Goal: Information Seeking & Learning: Learn about a topic

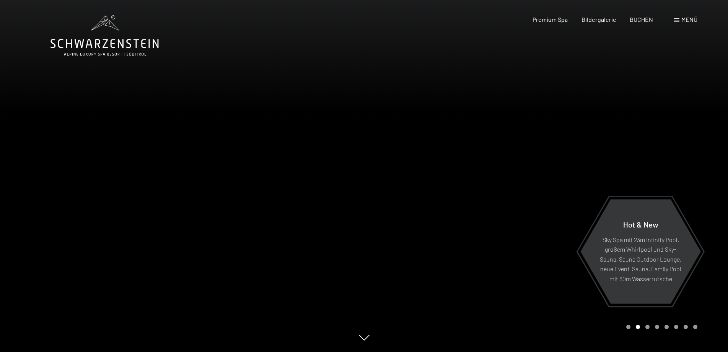
click at [687, 20] on span "Menü" at bounding box center [689, 19] width 16 height 7
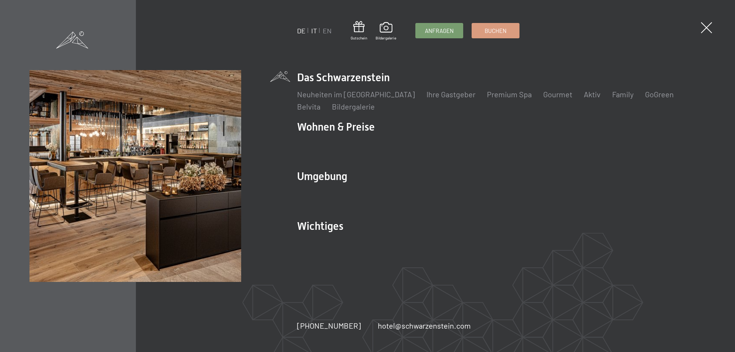
click at [315, 29] on link "IT" at bounding box center [314, 30] width 6 height 8
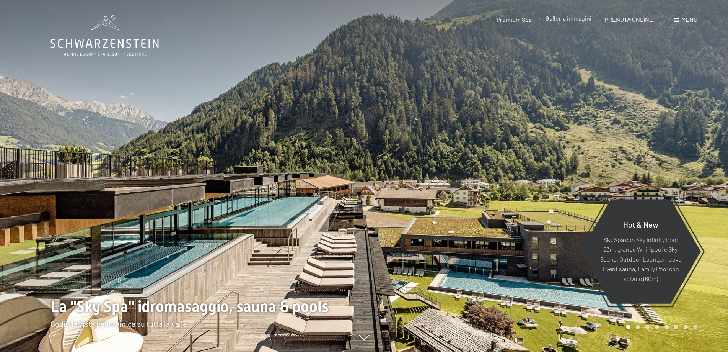
click at [562, 18] on span "Galleria immagini" at bounding box center [569, 18] width 46 height 7
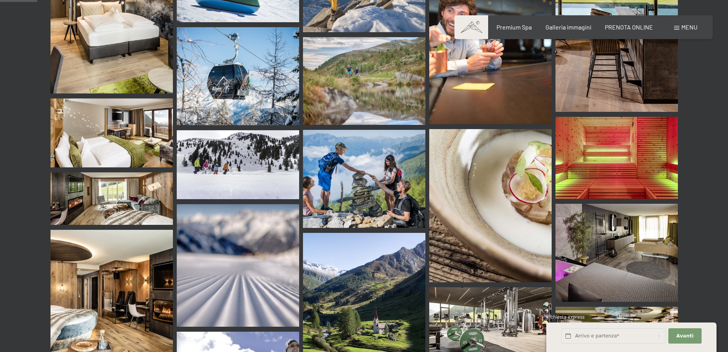
scroll to position [497, 0]
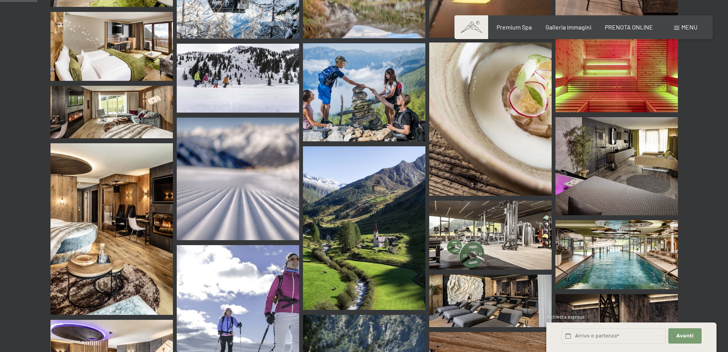
click at [620, 248] on img at bounding box center [617, 254] width 122 height 69
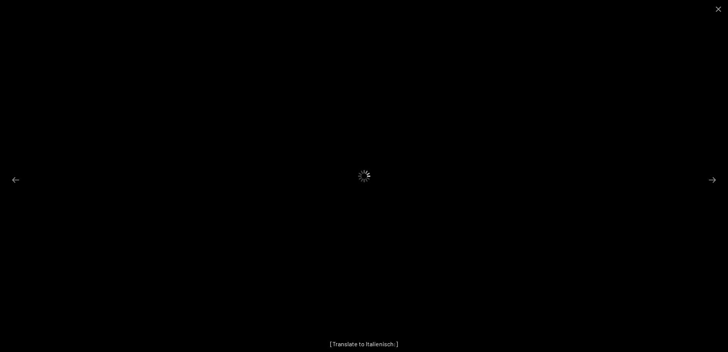
scroll to position [727, 0]
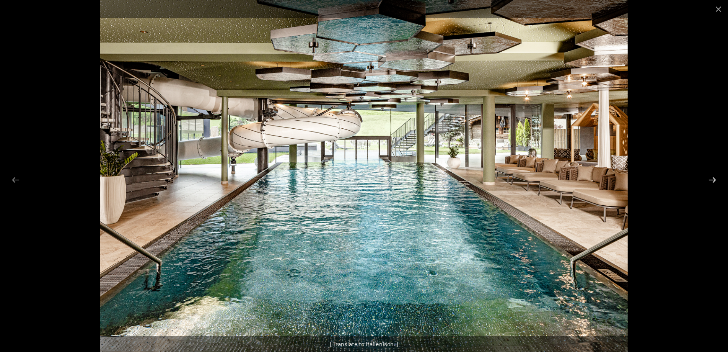
click at [714, 180] on button "Next slide" at bounding box center [712, 179] width 16 height 15
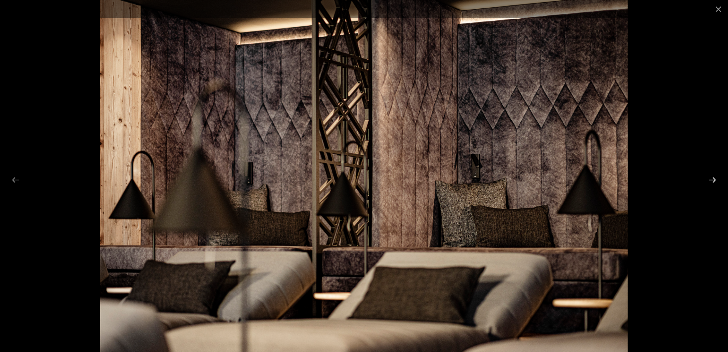
click at [714, 180] on button "Next slide" at bounding box center [712, 179] width 16 height 15
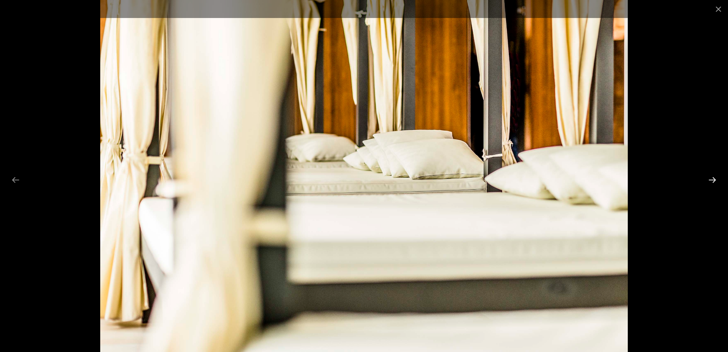
click at [714, 180] on button "Next slide" at bounding box center [712, 179] width 16 height 15
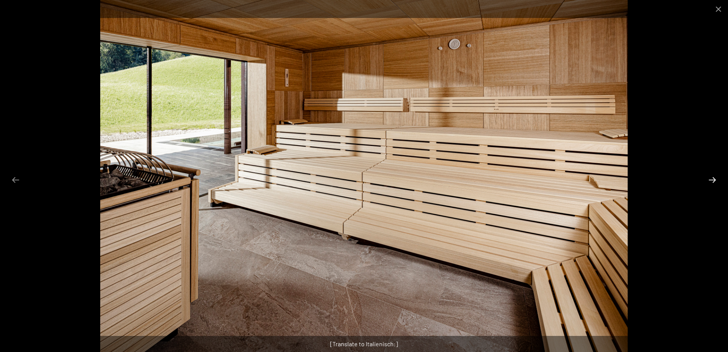
click at [714, 180] on button "Next slide" at bounding box center [712, 179] width 16 height 15
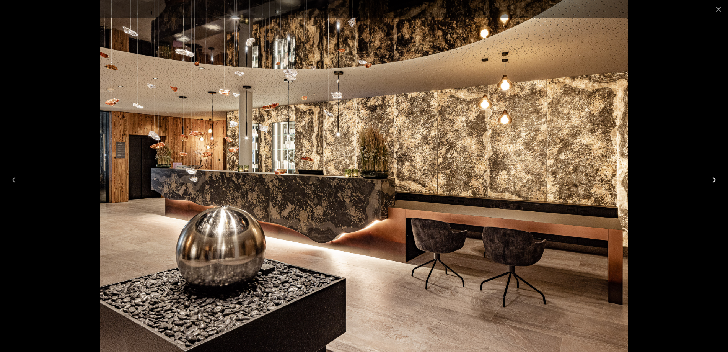
click at [714, 180] on button "Next slide" at bounding box center [712, 179] width 16 height 15
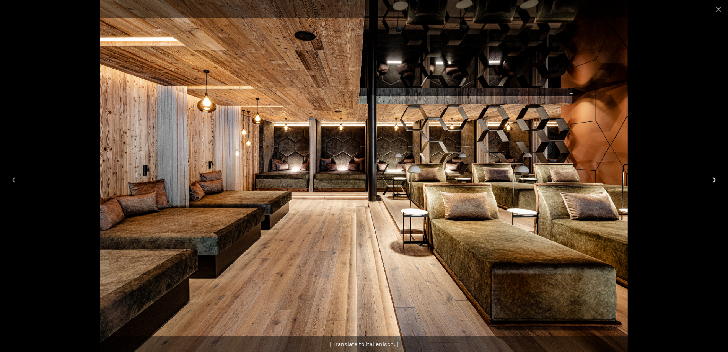
click at [714, 180] on button "Next slide" at bounding box center [712, 179] width 16 height 15
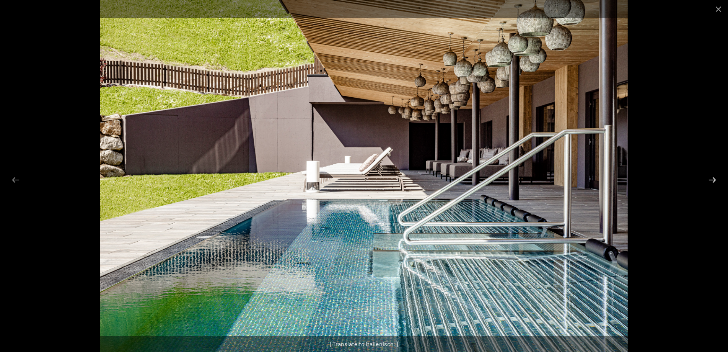
click at [714, 180] on button "Next slide" at bounding box center [712, 179] width 16 height 15
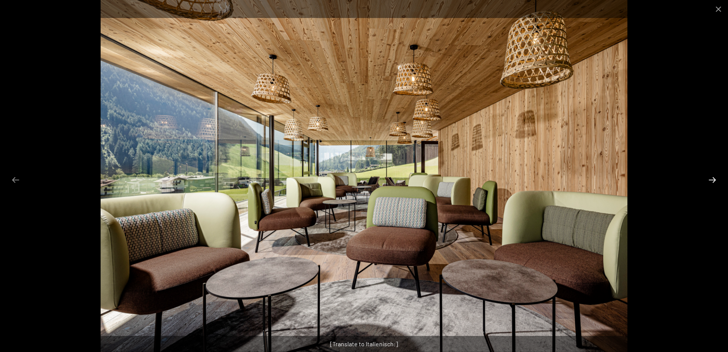
click at [714, 180] on button "Next slide" at bounding box center [712, 179] width 16 height 15
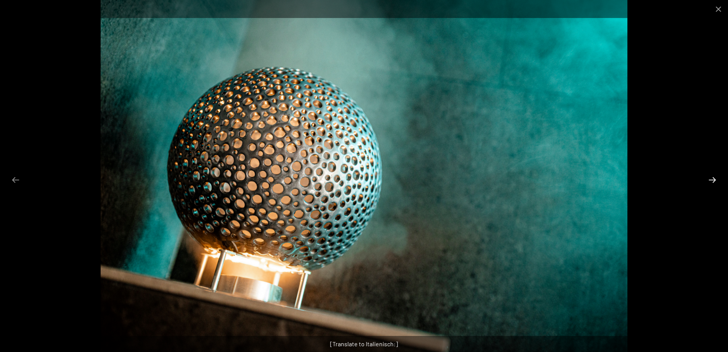
click at [714, 180] on button "Next slide" at bounding box center [712, 179] width 16 height 15
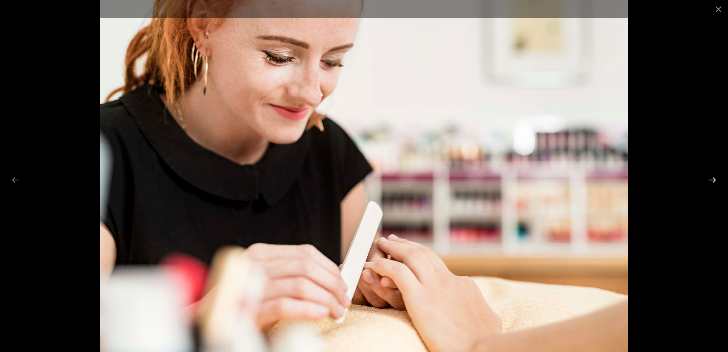
click at [714, 180] on button "Next slide" at bounding box center [712, 179] width 16 height 15
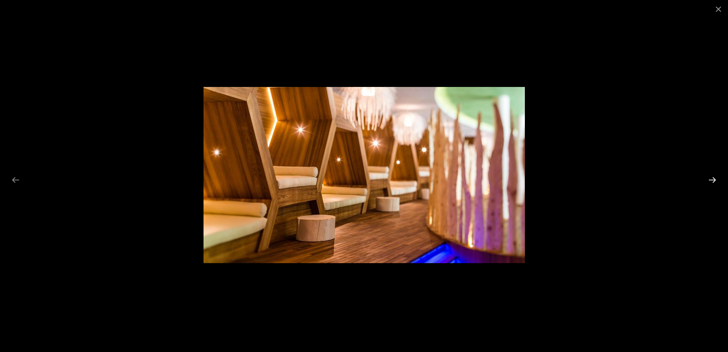
click at [714, 180] on button "Next slide" at bounding box center [712, 179] width 16 height 15
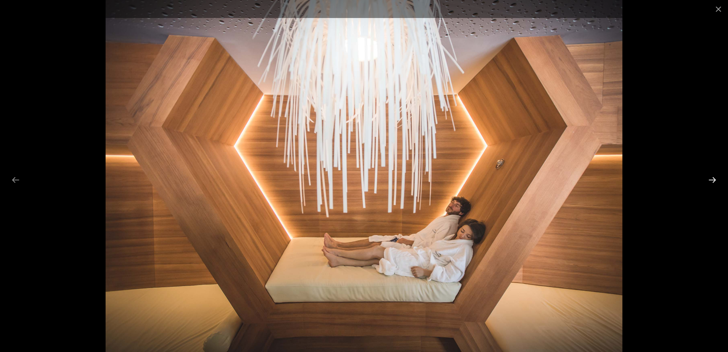
click at [714, 180] on button "Next slide" at bounding box center [712, 179] width 16 height 15
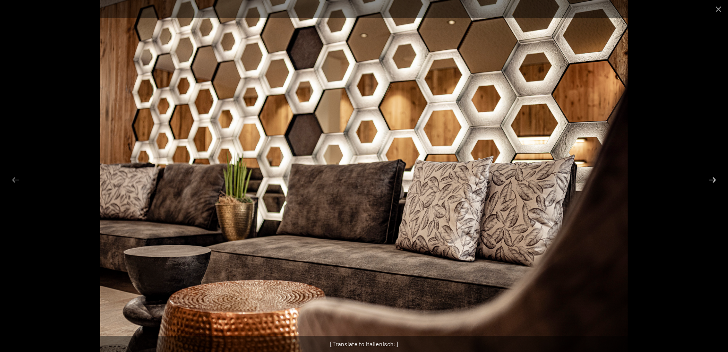
click at [714, 180] on button "Next slide" at bounding box center [712, 179] width 16 height 15
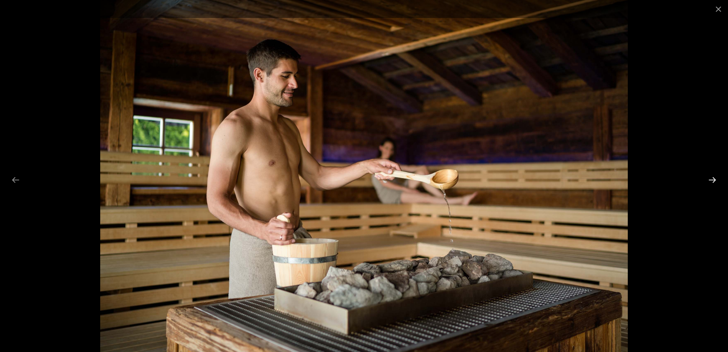
click at [714, 180] on button "Next slide" at bounding box center [712, 179] width 16 height 15
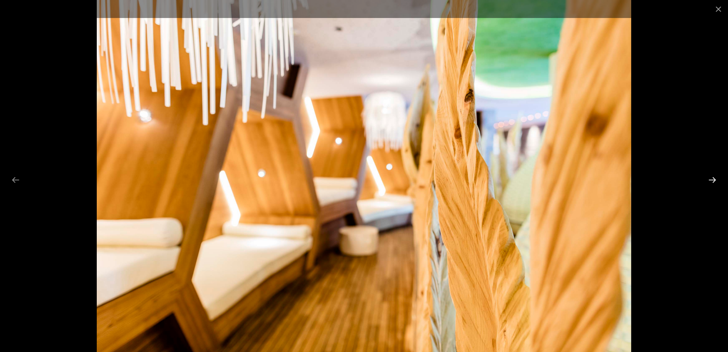
click at [714, 180] on button "Next slide" at bounding box center [712, 179] width 16 height 15
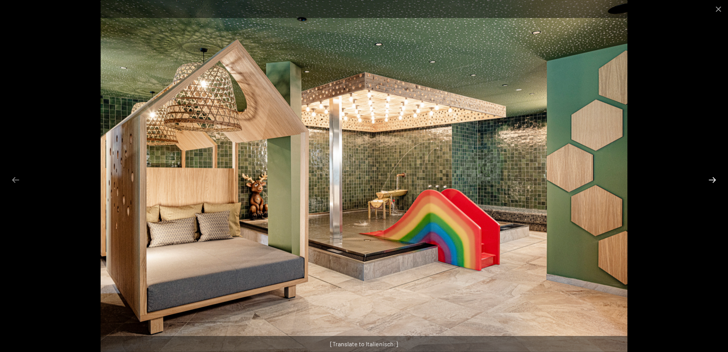
click at [714, 180] on button "Next slide" at bounding box center [712, 179] width 16 height 15
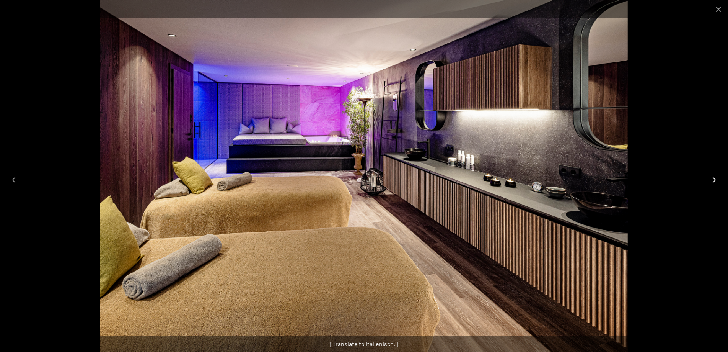
click at [714, 180] on button "Next slide" at bounding box center [712, 179] width 16 height 15
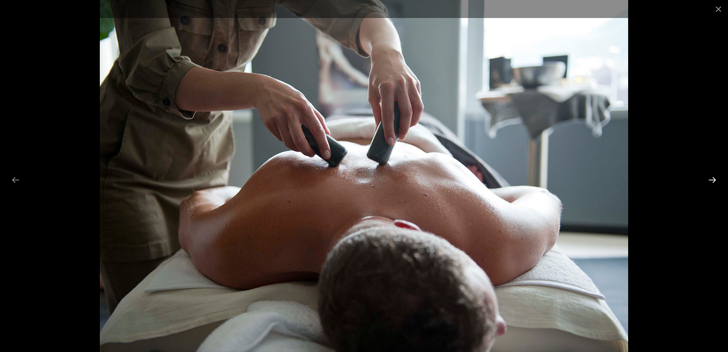
click at [714, 180] on button "Next slide" at bounding box center [712, 179] width 16 height 15
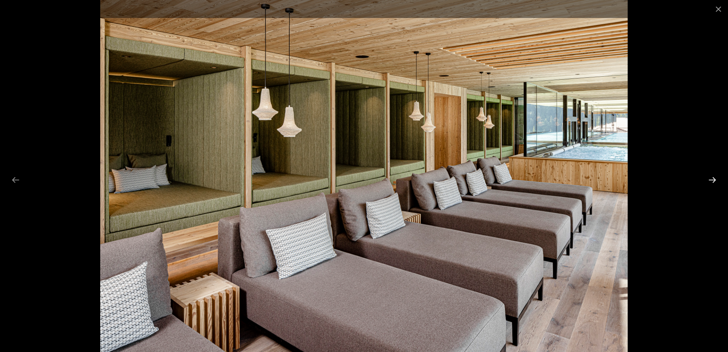
click at [714, 180] on button "Next slide" at bounding box center [712, 179] width 16 height 15
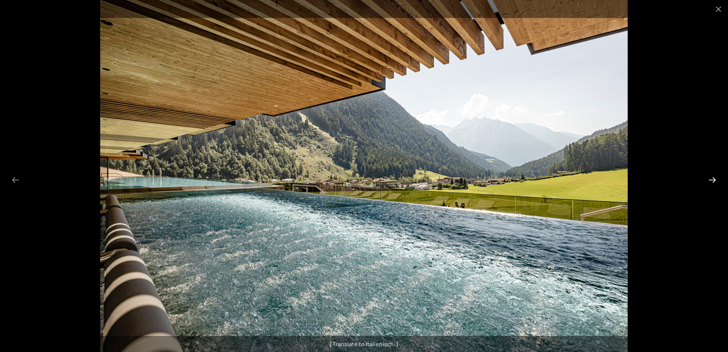
click at [714, 180] on button "Next slide" at bounding box center [712, 179] width 16 height 15
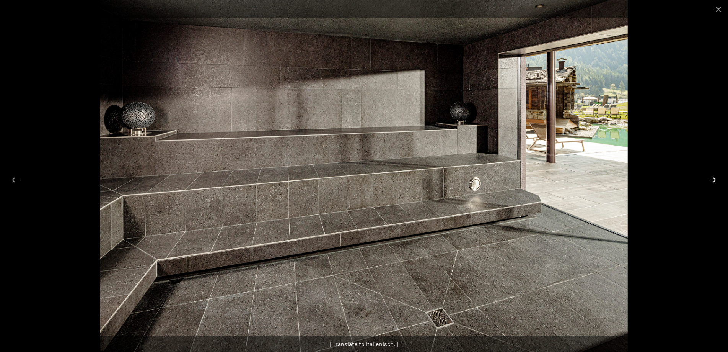
click at [714, 180] on button "Next slide" at bounding box center [712, 179] width 16 height 15
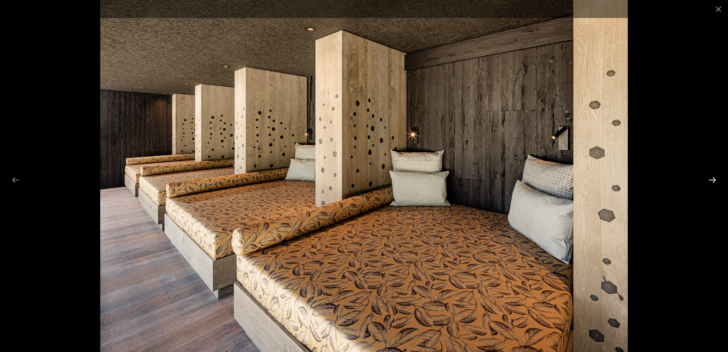
click at [714, 180] on button "Next slide" at bounding box center [712, 179] width 16 height 15
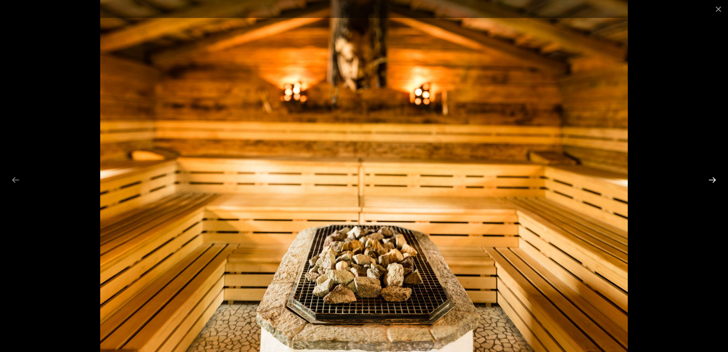
click at [714, 180] on button "Next slide" at bounding box center [712, 179] width 16 height 15
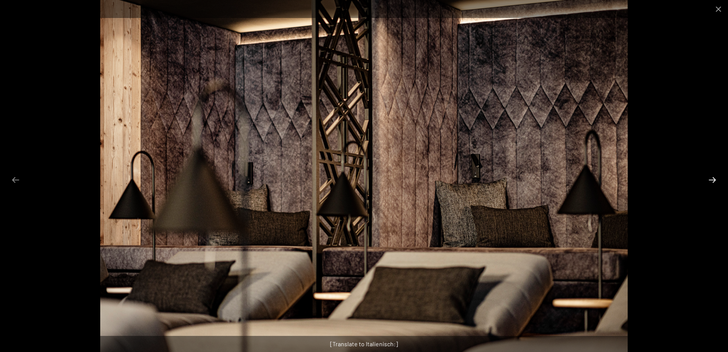
click at [714, 180] on button "Next slide" at bounding box center [712, 179] width 16 height 15
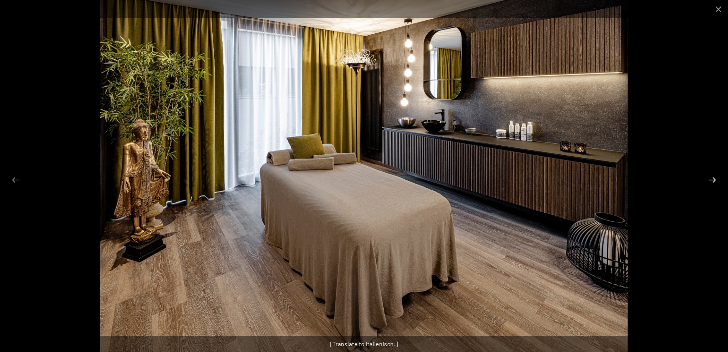
click at [714, 180] on button "Next slide" at bounding box center [712, 179] width 16 height 15
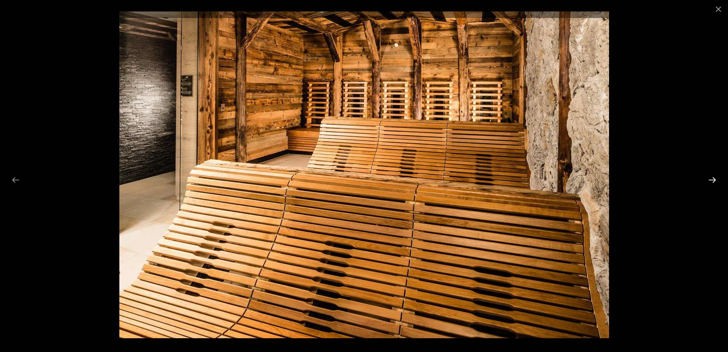
click at [710, 178] on button "Next slide" at bounding box center [712, 179] width 16 height 15
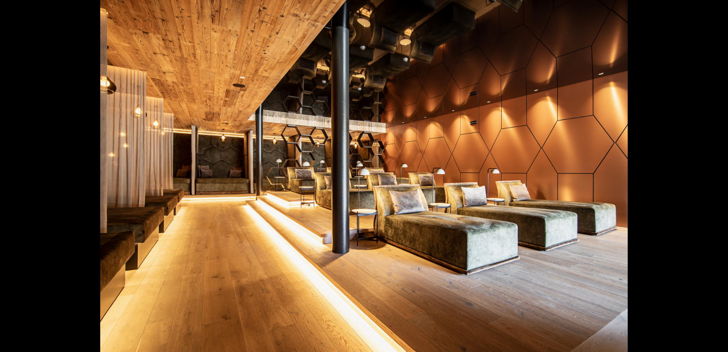
click at [714, 179] on button "Next slide" at bounding box center [716, 179] width 16 height 15
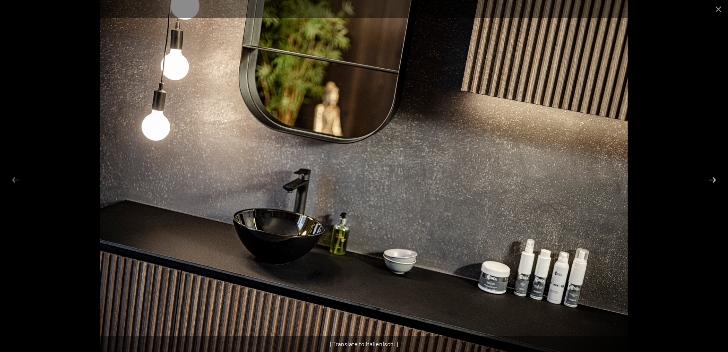
click at [714, 179] on button "Next slide" at bounding box center [712, 179] width 16 height 15
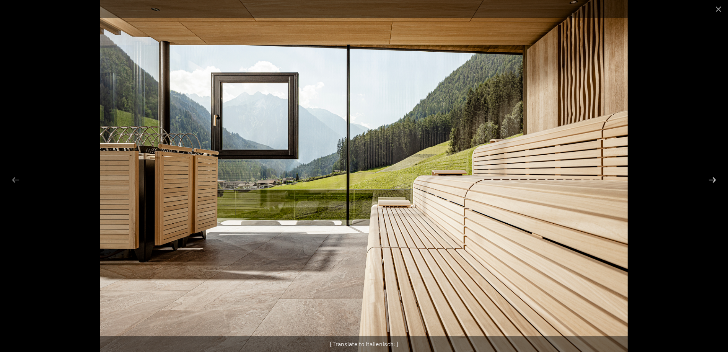
click at [712, 178] on button "Next slide" at bounding box center [712, 179] width 16 height 15
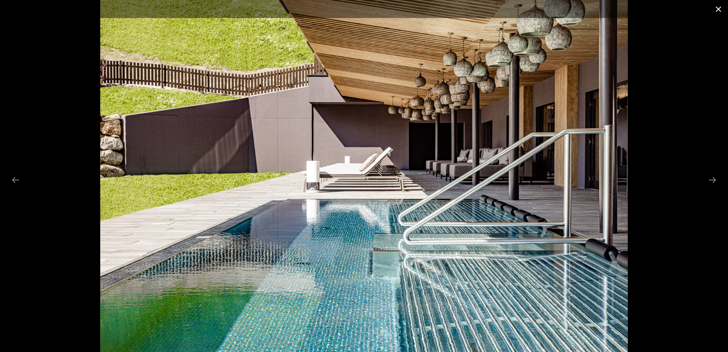
click at [719, 7] on button "Close gallery" at bounding box center [718, 9] width 19 height 18
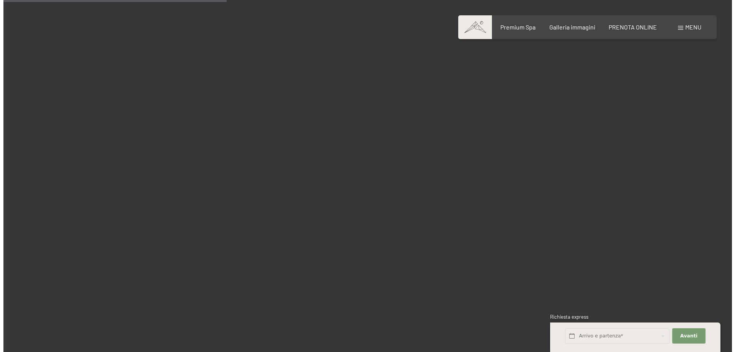
scroll to position [2984, 0]
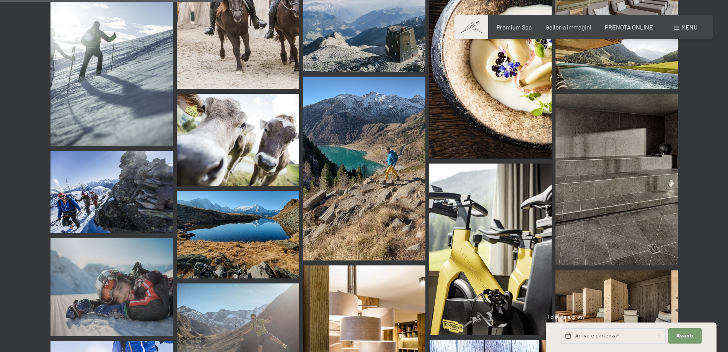
click at [677, 28] on span at bounding box center [676, 28] width 5 height 4
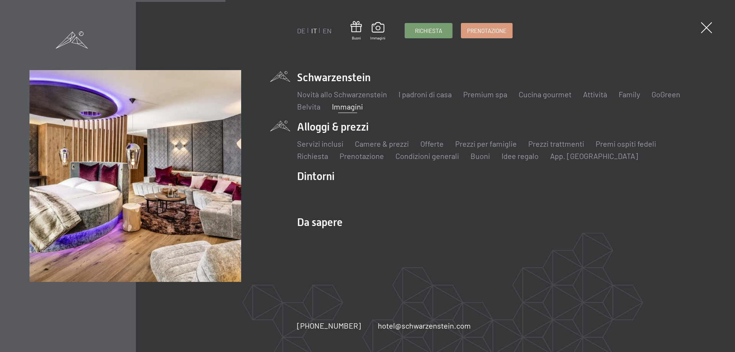
click at [353, 129] on li "Alloggi & prezzi Servizi inclusi Camere & prezzi Lista Offerte Lista Prezzi per…" at bounding box center [501, 140] width 408 height 42
click at [371, 143] on link "Camere & prezzi" at bounding box center [382, 143] width 54 height 9
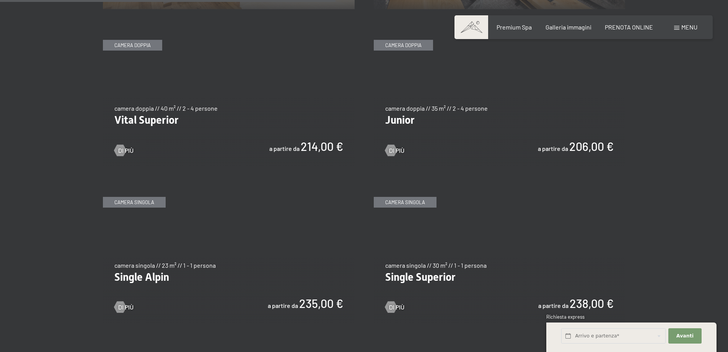
scroll to position [1148, 0]
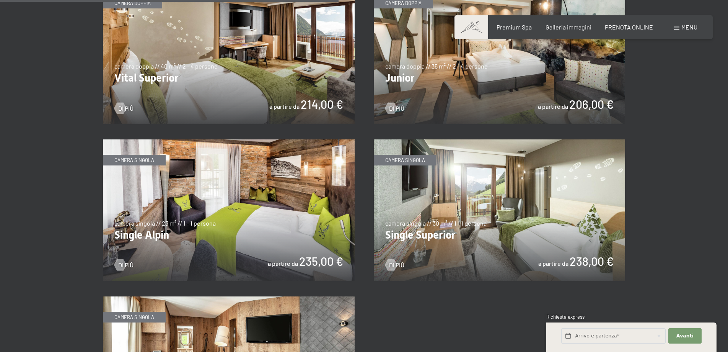
click at [220, 223] on img at bounding box center [229, 210] width 252 height 142
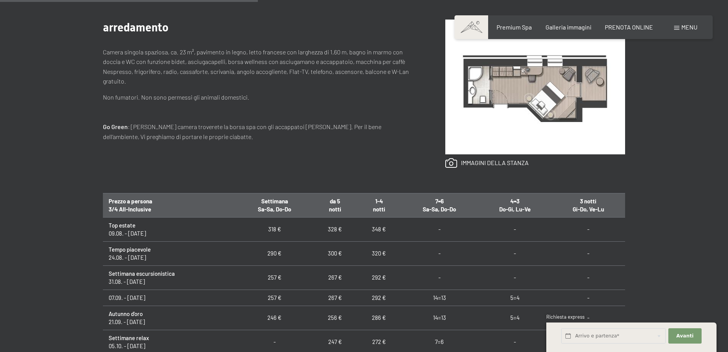
scroll to position [77, 0]
